Goal: Task Accomplishment & Management: Manage account settings

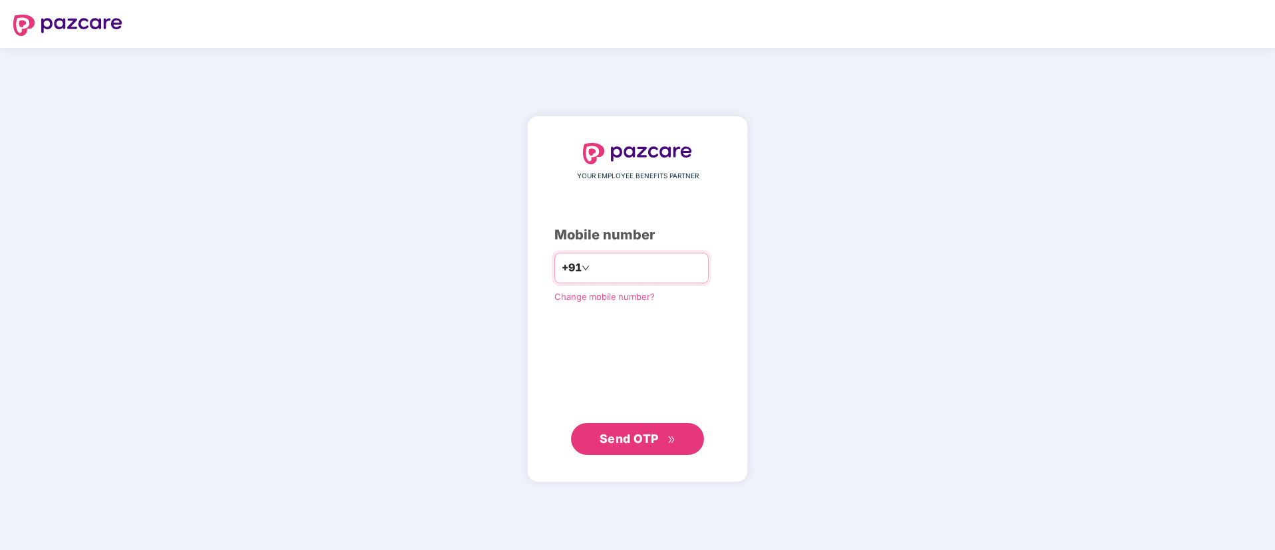
type input "**********"
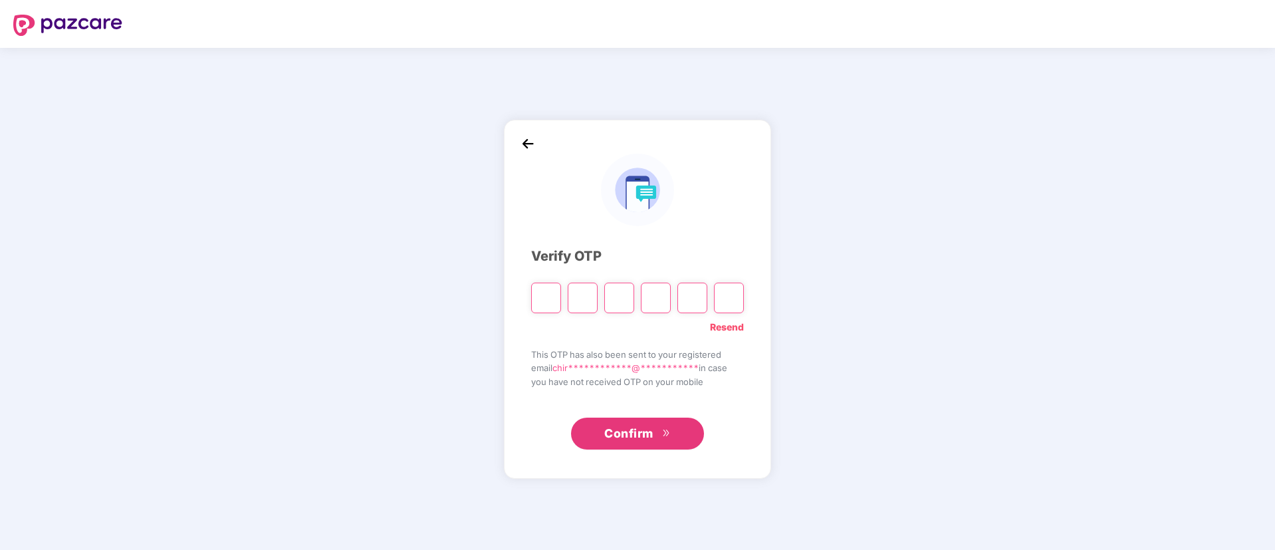
type input "*"
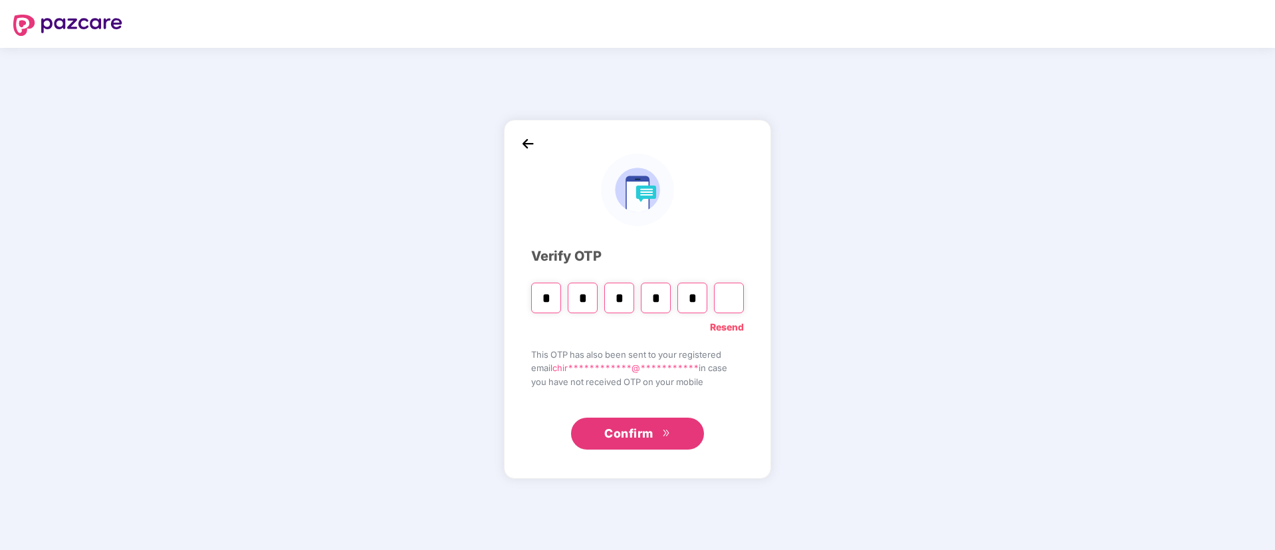
type input "*"
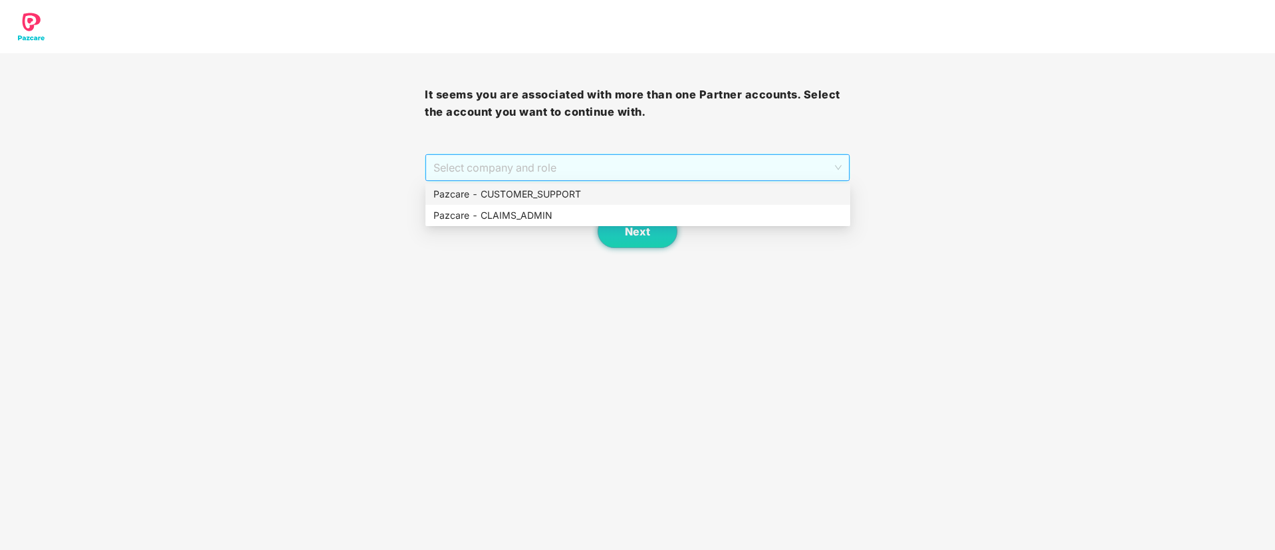
click at [584, 173] on span "Select company and role" at bounding box center [636, 167] width 407 height 25
click at [561, 192] on div "Pazcare - CUSTOMER_SUPPORT" at bounding box center [637, 194] width 409 height 15
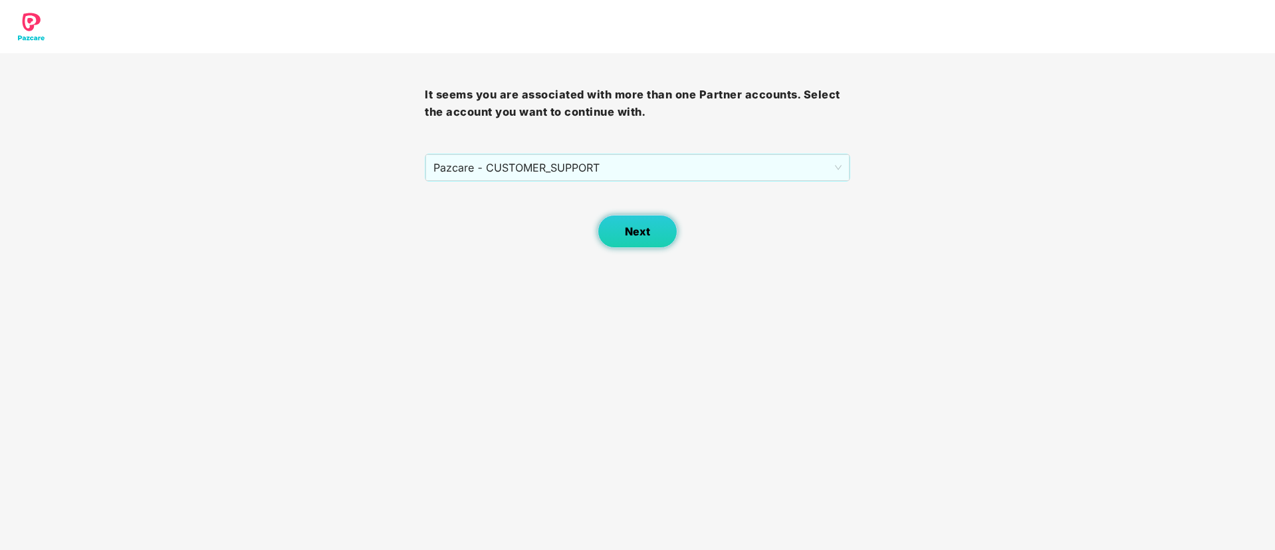
click at [635, 235] on span "Next" at bounding box center [637, 231] width 25 height 13
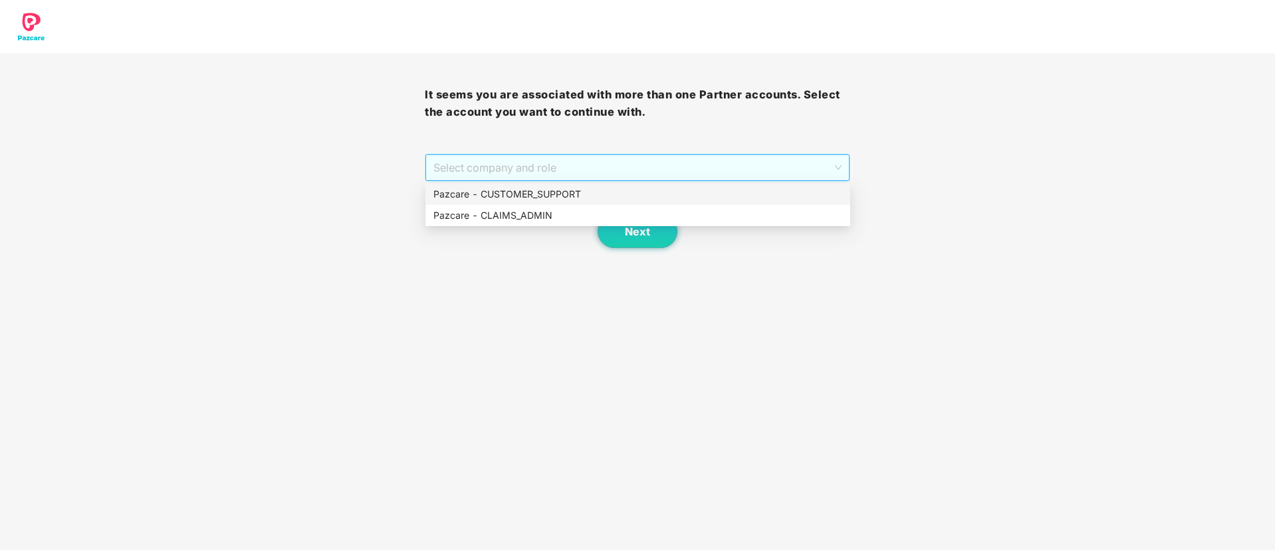
click at [600, 171] on span "Select company and role" at bounding box center [636, 167] width 407 height 25
click at [552, 209] on div "Pazcare - CLAIMS_ADMIN" at bounding box center [637, 215] width 409 height 15
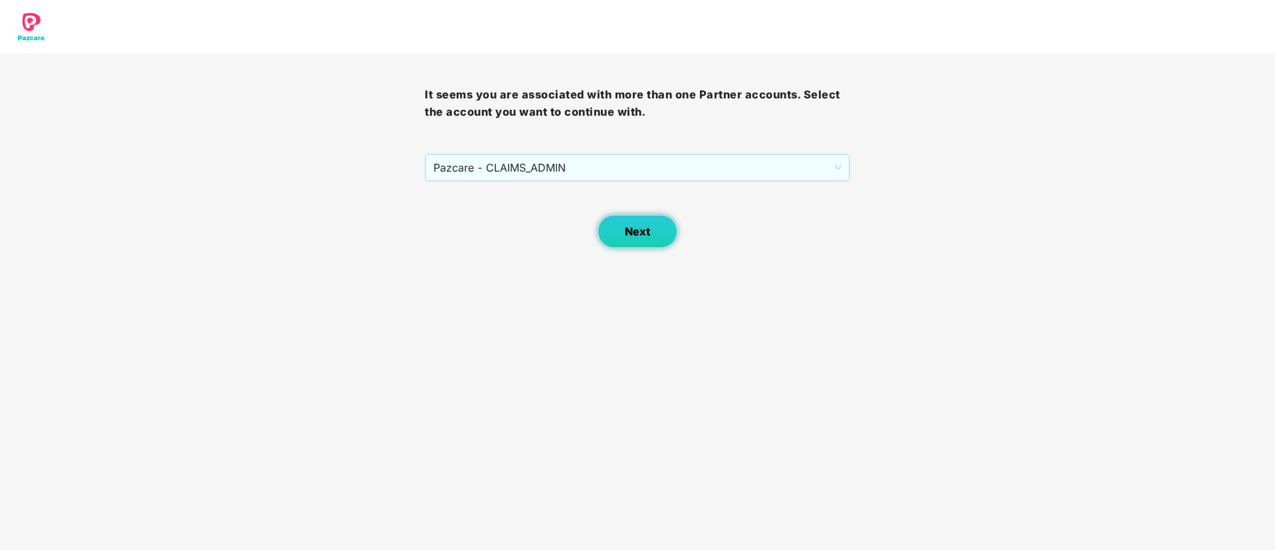
click at [652, 238] on button "Next" at bounding box center [638, 231] width 80 height 33
